Goal: Go to known website: Access a specific website the user already knows

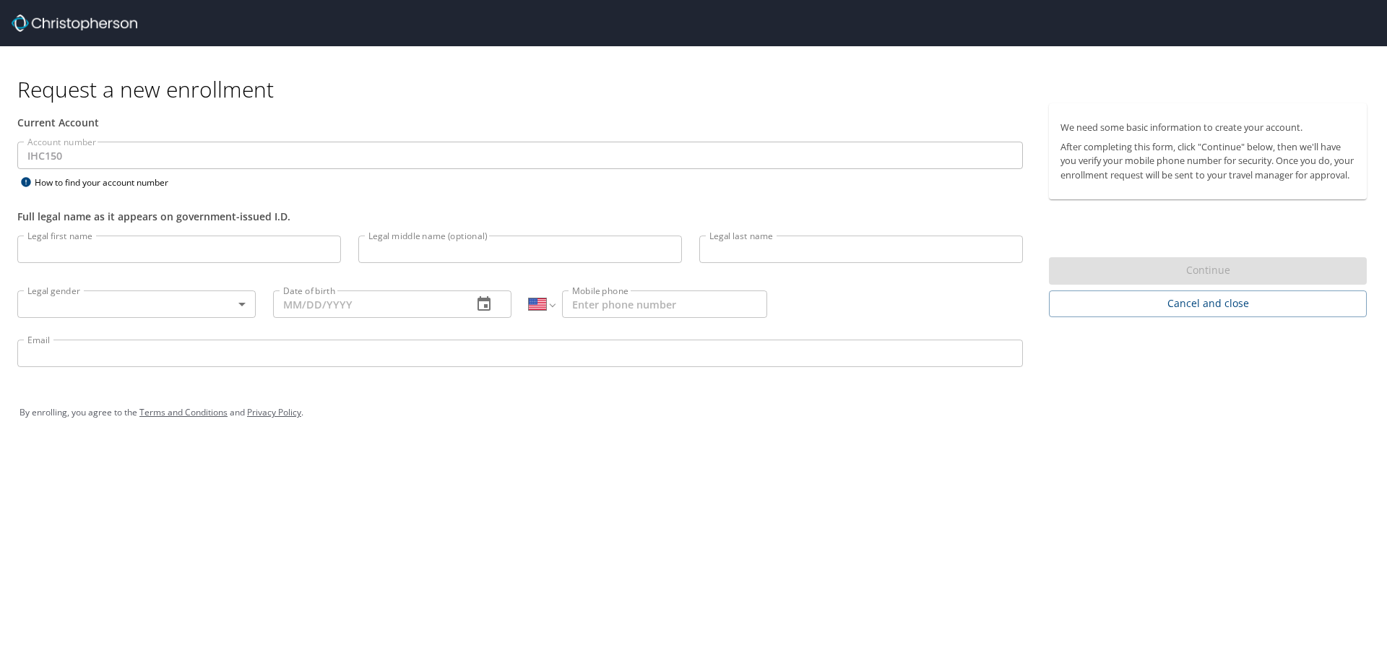
select select "US"
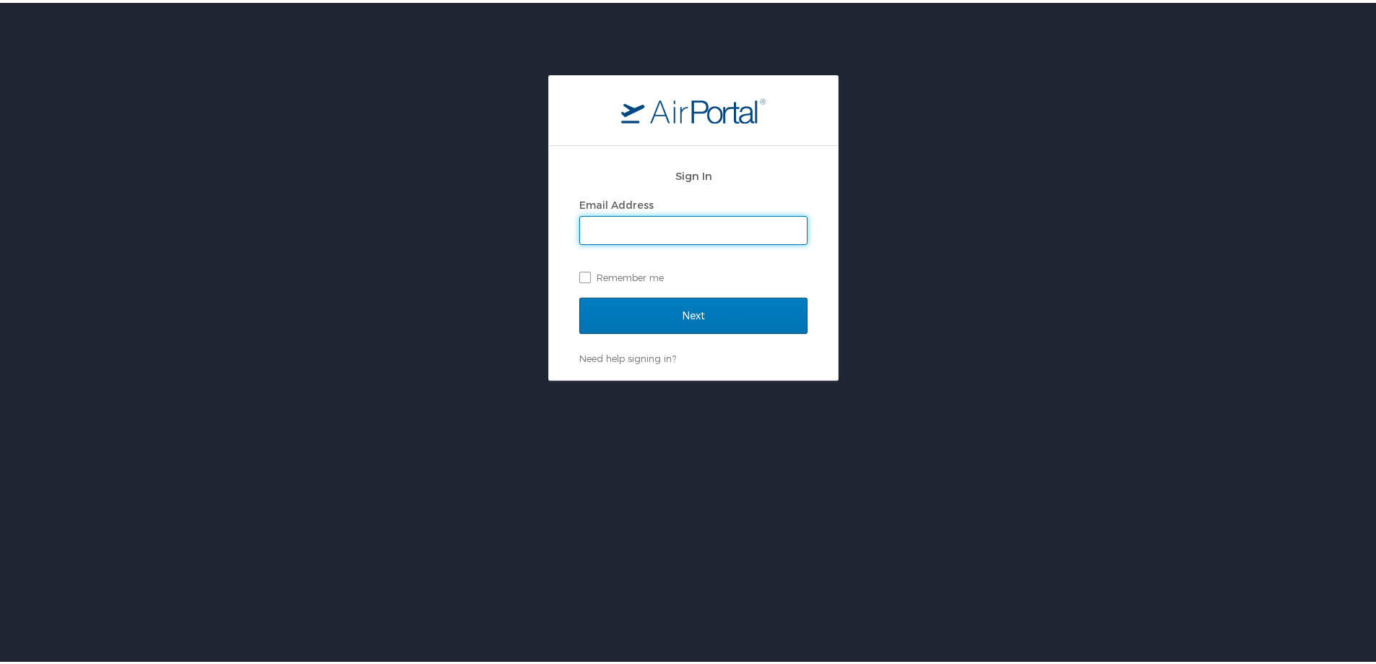
click at [599, 225] on input "Email Address" at bounding box center [693, 227] width 227 height 27
type input "samantha.coleman@imail.org"
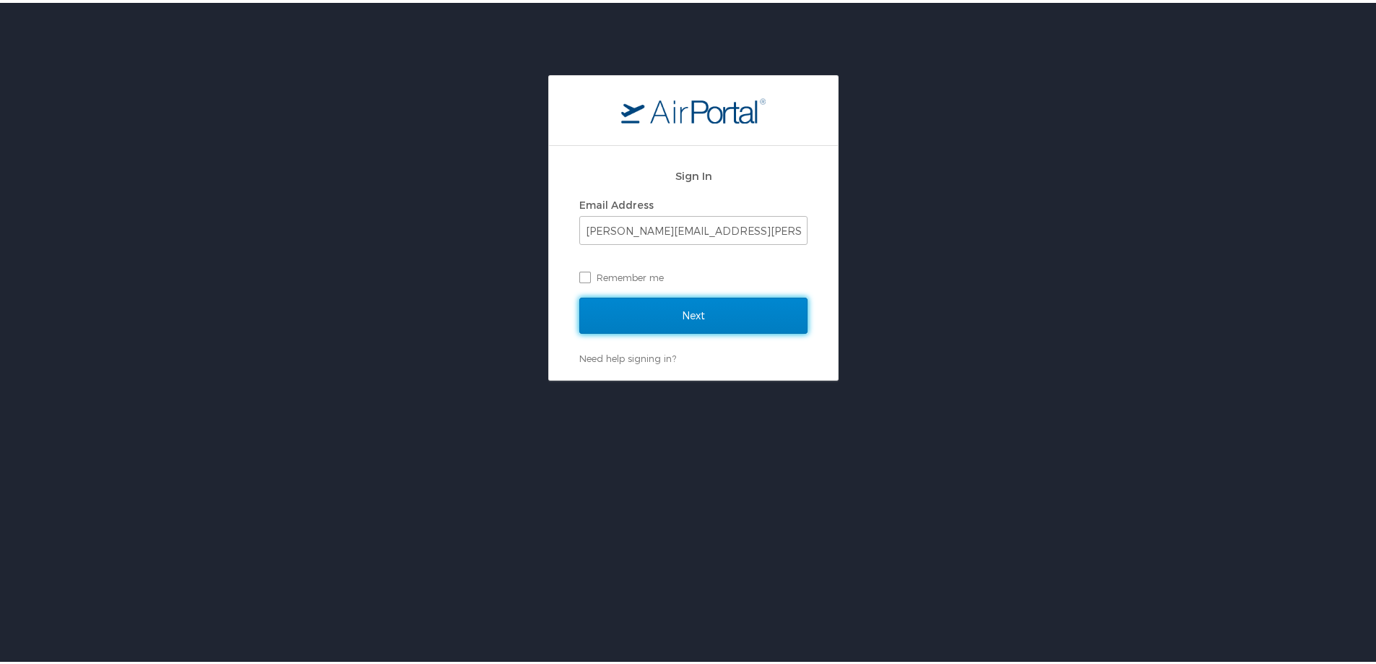
click at [689, 309] on input "Next" at bounding box center [693, 313] width 228 height 36
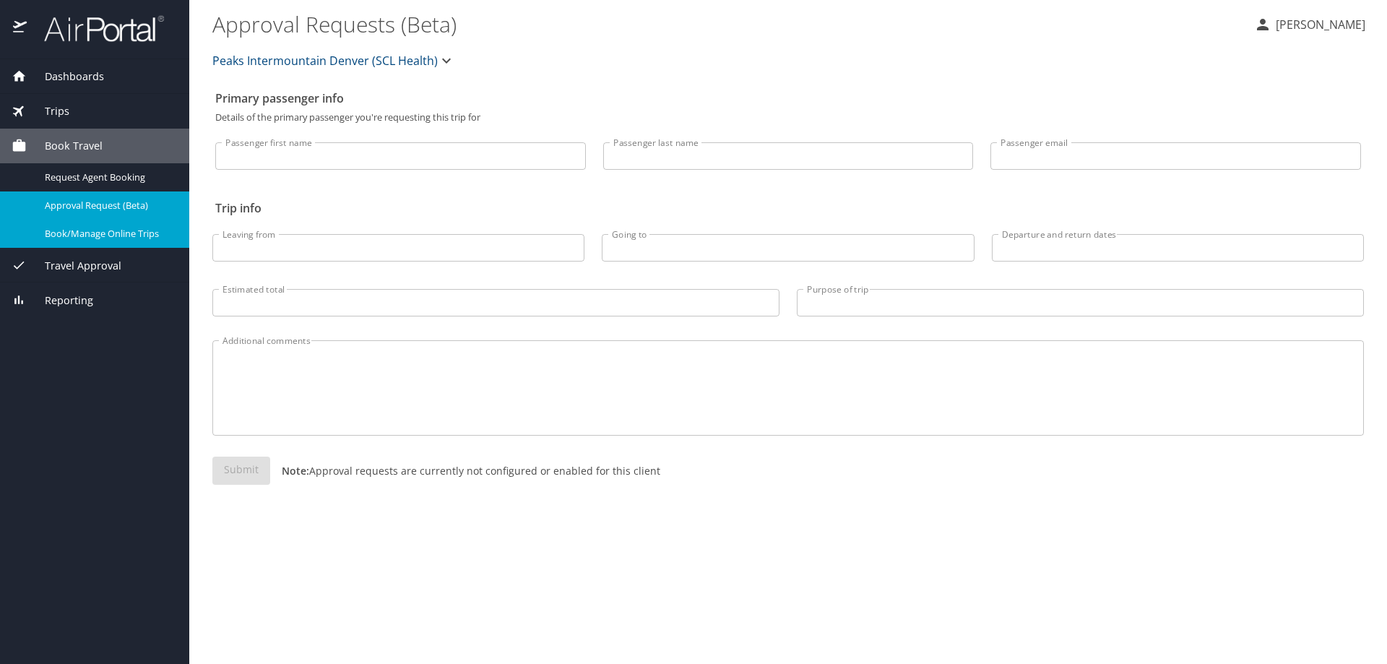
click at [84, 232] on span "Book/Manage Online Trips" at bounding box center [108, 234] width 127 height 14
